Goal: Task Accomplishment & Management: Complete application form

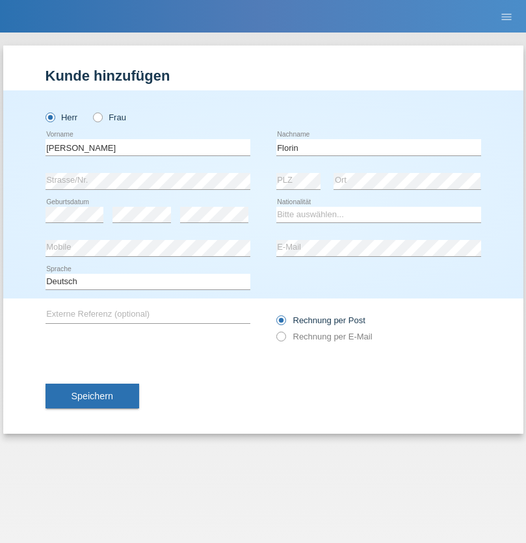
type input "Florin"
select select "RO"
select select "C"
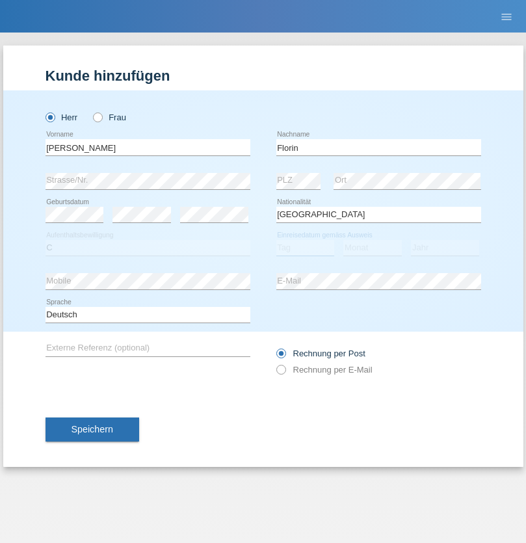
select select "29"
select select "02"
select select "2021"
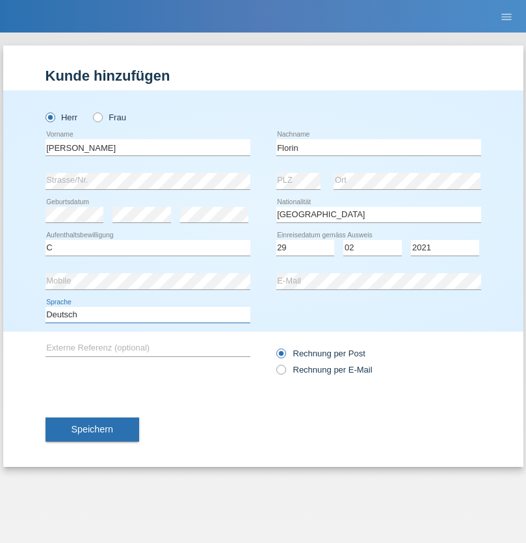
select select "en"
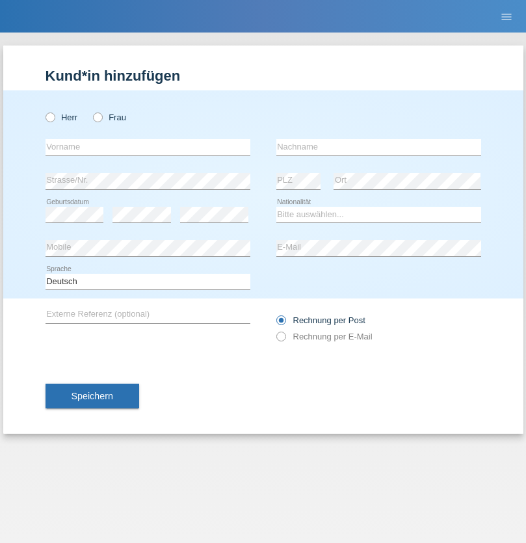
radio input "true"
click at [147, 147] on input "text" at bounding box center [147, 147] width 205 height 16
type input "Ruth"
click at [378, 147] on input "text" at bounding box center [378, 147] width 205 height 16
type input "Krebs"
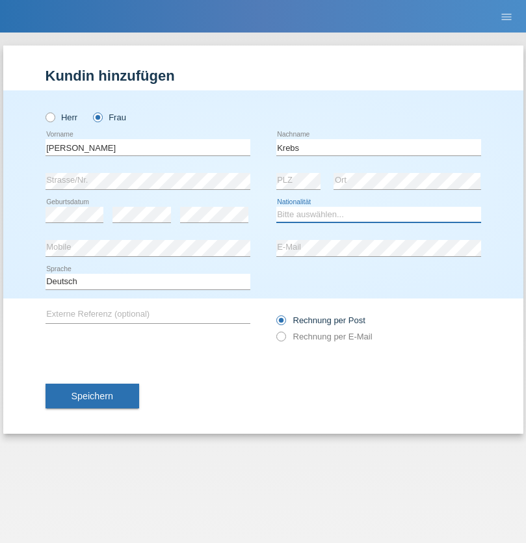
select select "CH"
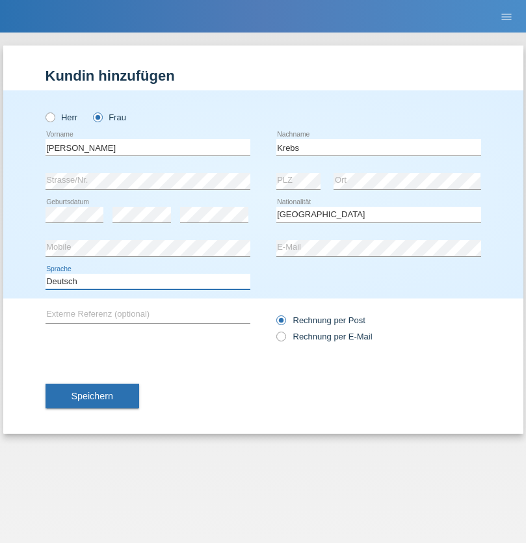
select select "en"
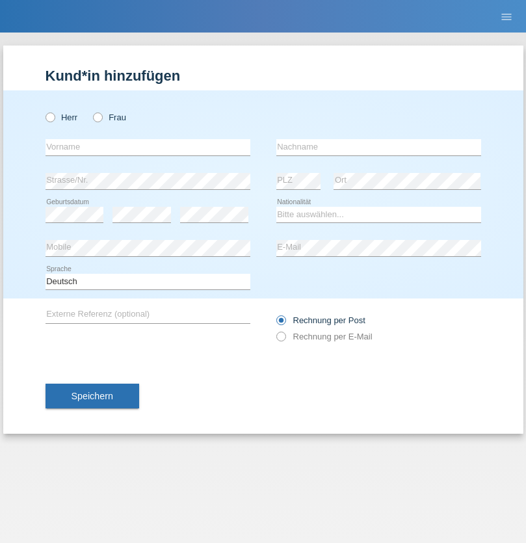
radio input "true"
click at [147, 147] on input "text" at bounding box center [147, 147] width 205 height 16
type input "Qovanaj"
click at [378, 147] on input "text" at bounding box center [378, 147] width 205 height 16
type input "Shaban"
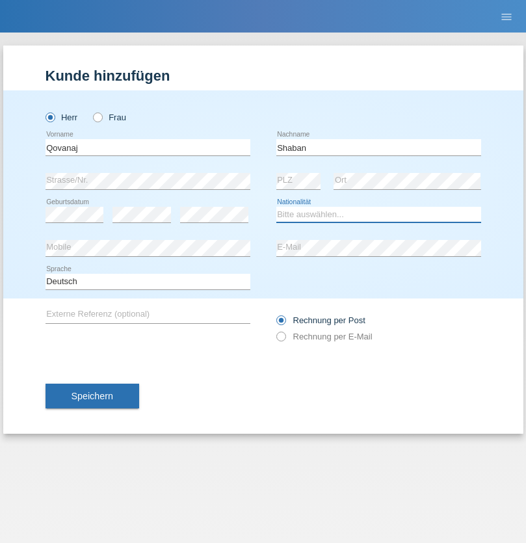
select select "CH"
radio input "true"
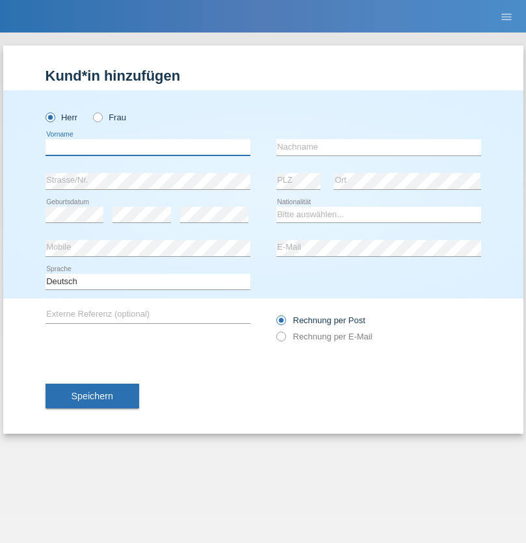
click at [147, 147] on input "text" at bounding box center [147, 147] width 205 height 16
type input "[PERSON_NAME]"
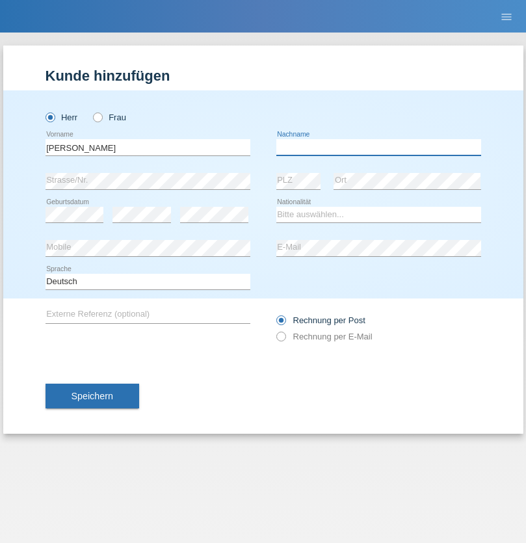
click at [378, 147] on input "text" at bounding box center [378, 147] width 205 height 16
type input "Dardan"
select select "XK"
select select "C"
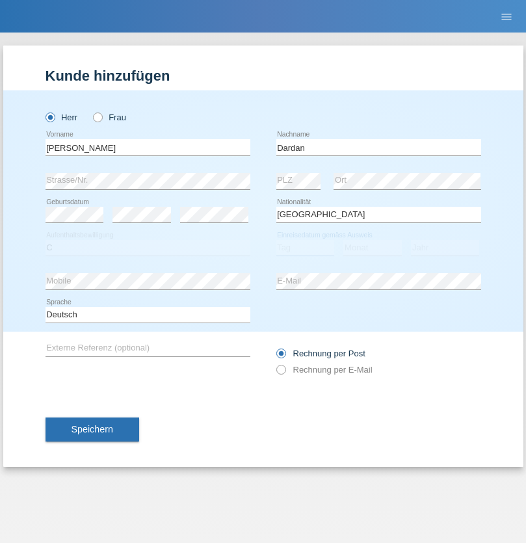
select select "09"
select select "06"
select select "1995"
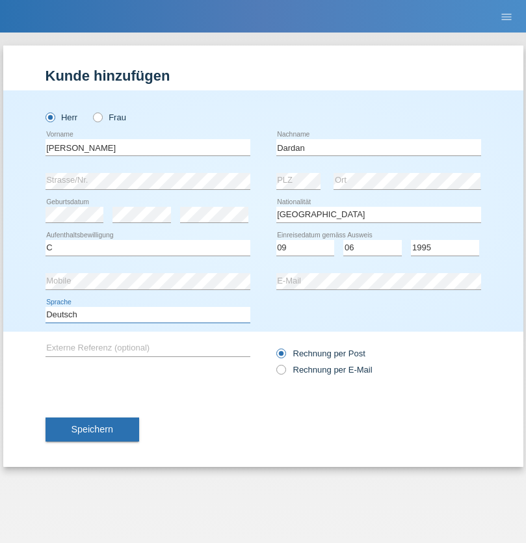
select select "en"
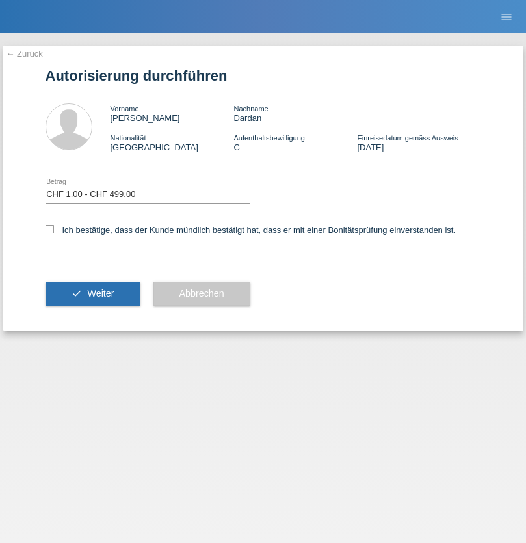
select select "1"
checkbox input "true"
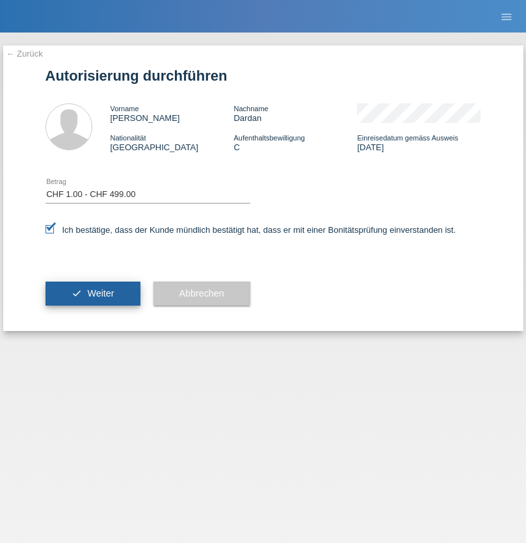
click at [92, 293] on span "Weiter" at bounding box center [100, 293] width 27 height 10
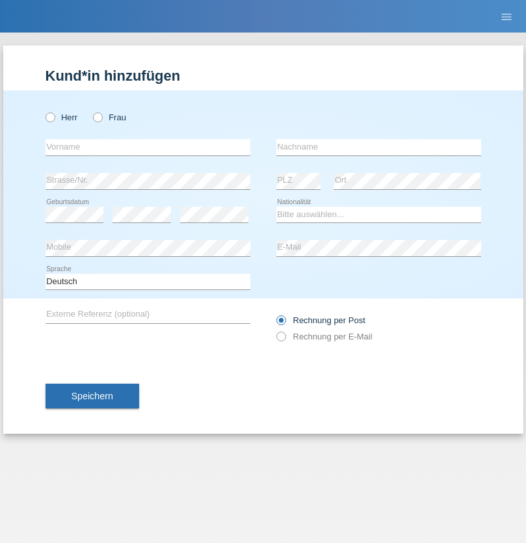
radio input "true"
click at [147, 147] on input "text" at bounding box center [147, 147] width 205 height 16
type input "J"
click at [378, 147] on input "text" at bounding box center [378, 147] width 205 height 16
type input "sarmento cavalcanti"
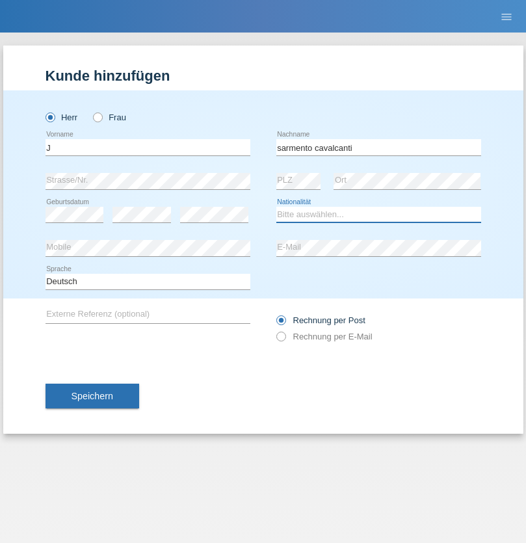
select select "PT"
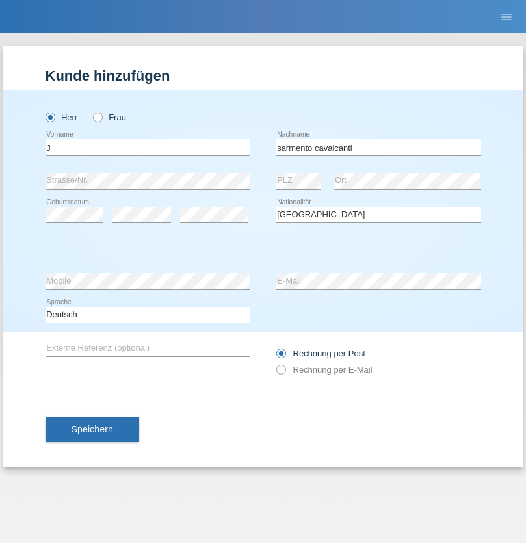
select select "C"
select select "02"
select select "09"
select select "2019"
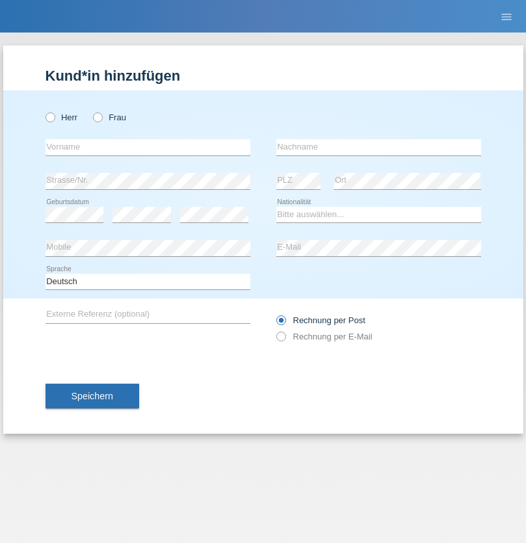
radio input "true"
click at [147, 147] on input "text" at bounding box center [147, 147] width 205 height 16
type input "G"
click at [378, 147] on input "text" at bounding box center [378, 147] width 205 height 16
type input "Umar"
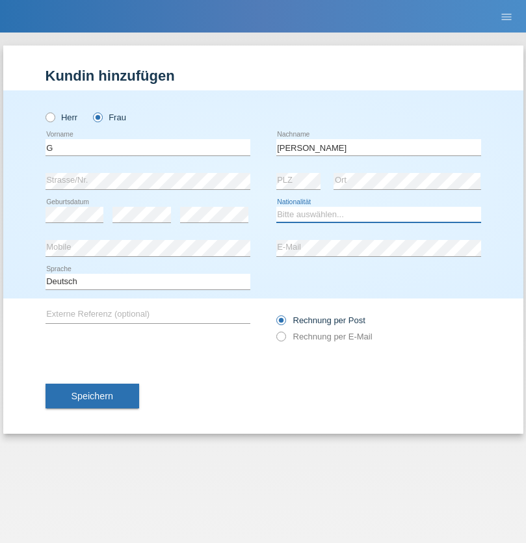
select select "CH"
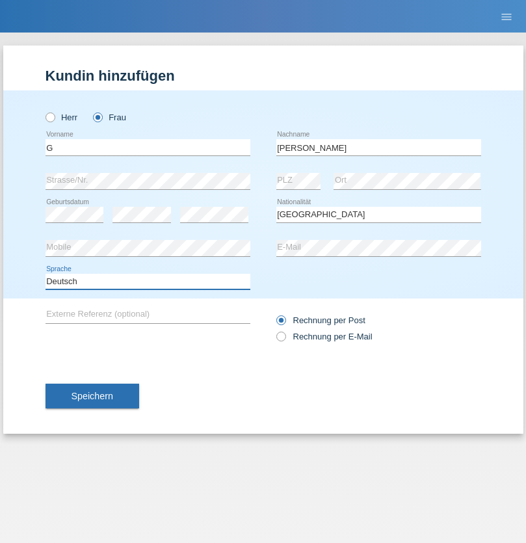
select select "en"
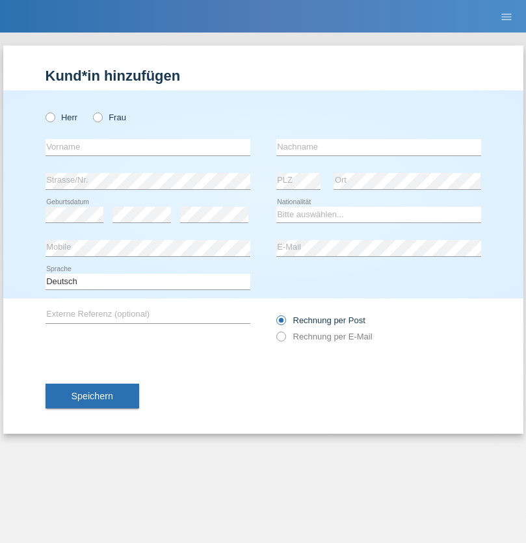
radio input "true"
click at [147, 147] on input "text" at bounding box center [147, 147] width 205 height 16
type input "Varodi"
click at [378, 147] on input "text" at bounding box center [378, 147] width 205 height 16
type input "Zoltan"
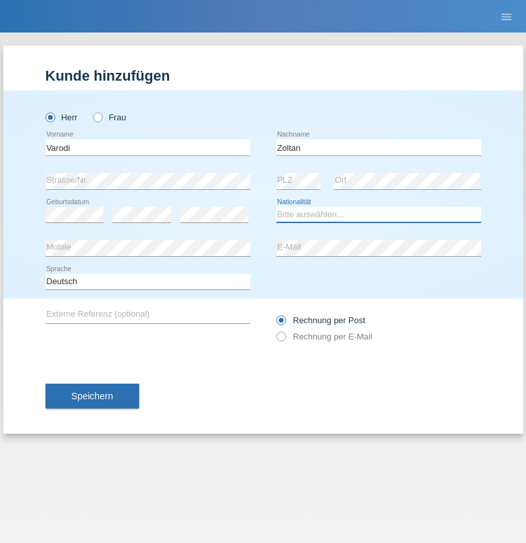
select select "UA"
select select "C"
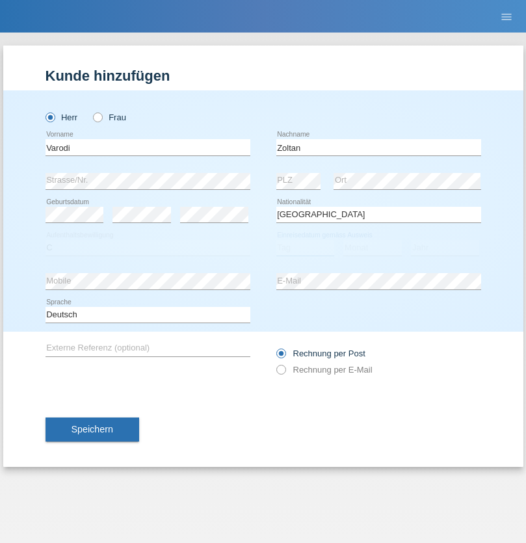
select select "10"
select select "2021"
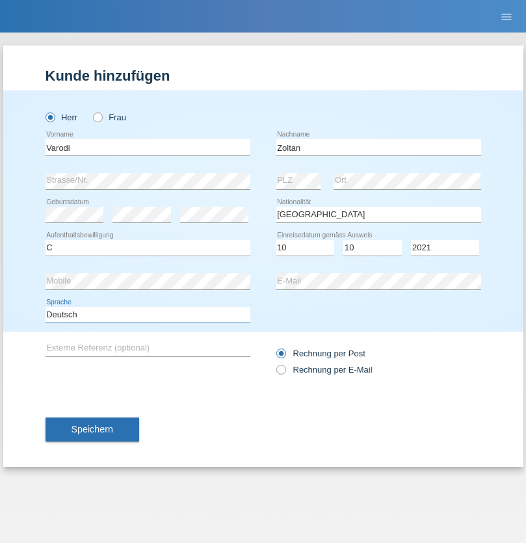
select select "en"
